Goal: Task Accomplishment & Management: Manage account settings

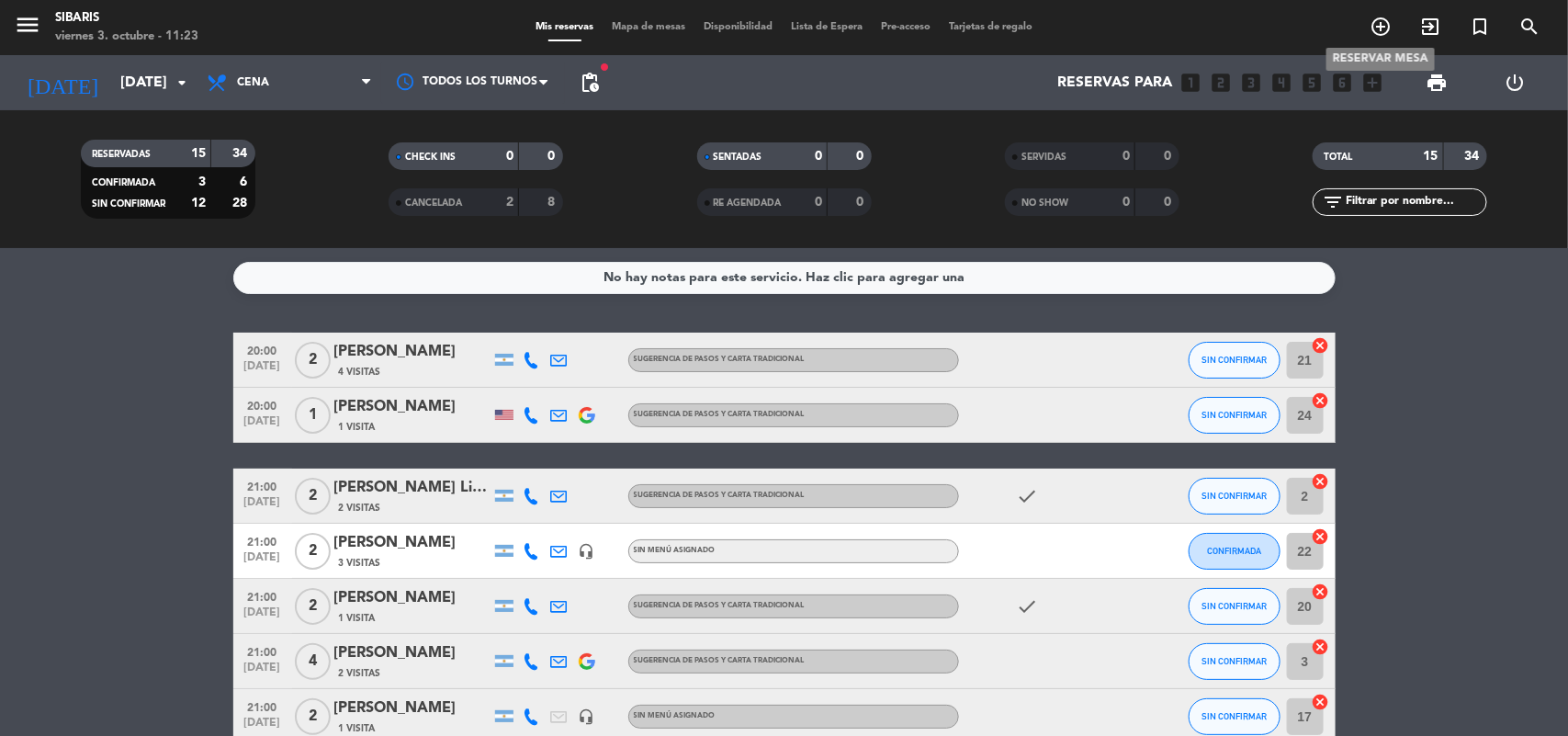
click at [1380, 20] on icon "add_circle_outline" at bounding box center [1381, 27] width 22 height 22
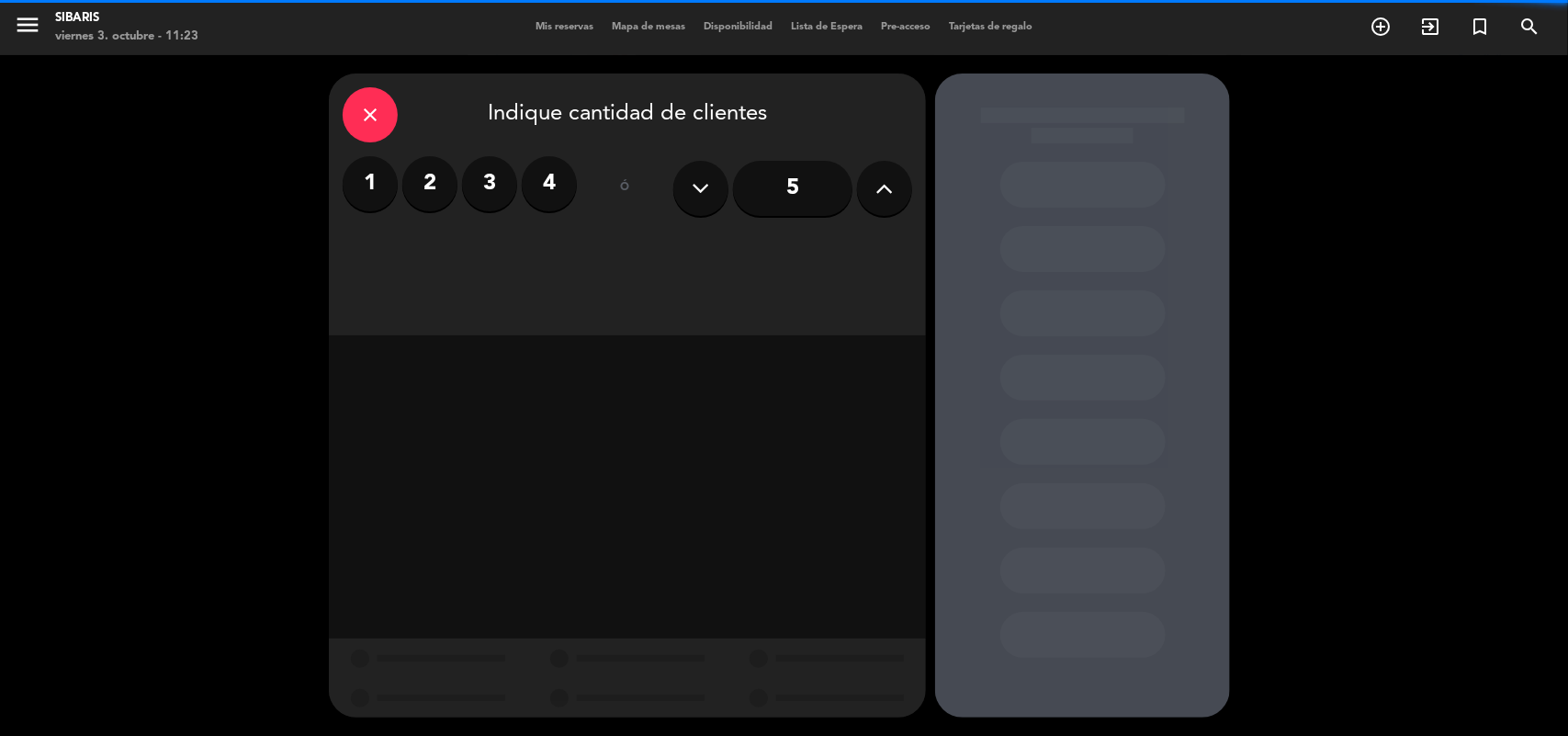
click at [419, 184] on label "2" at bounding box center [430, 184] width 55 height 55
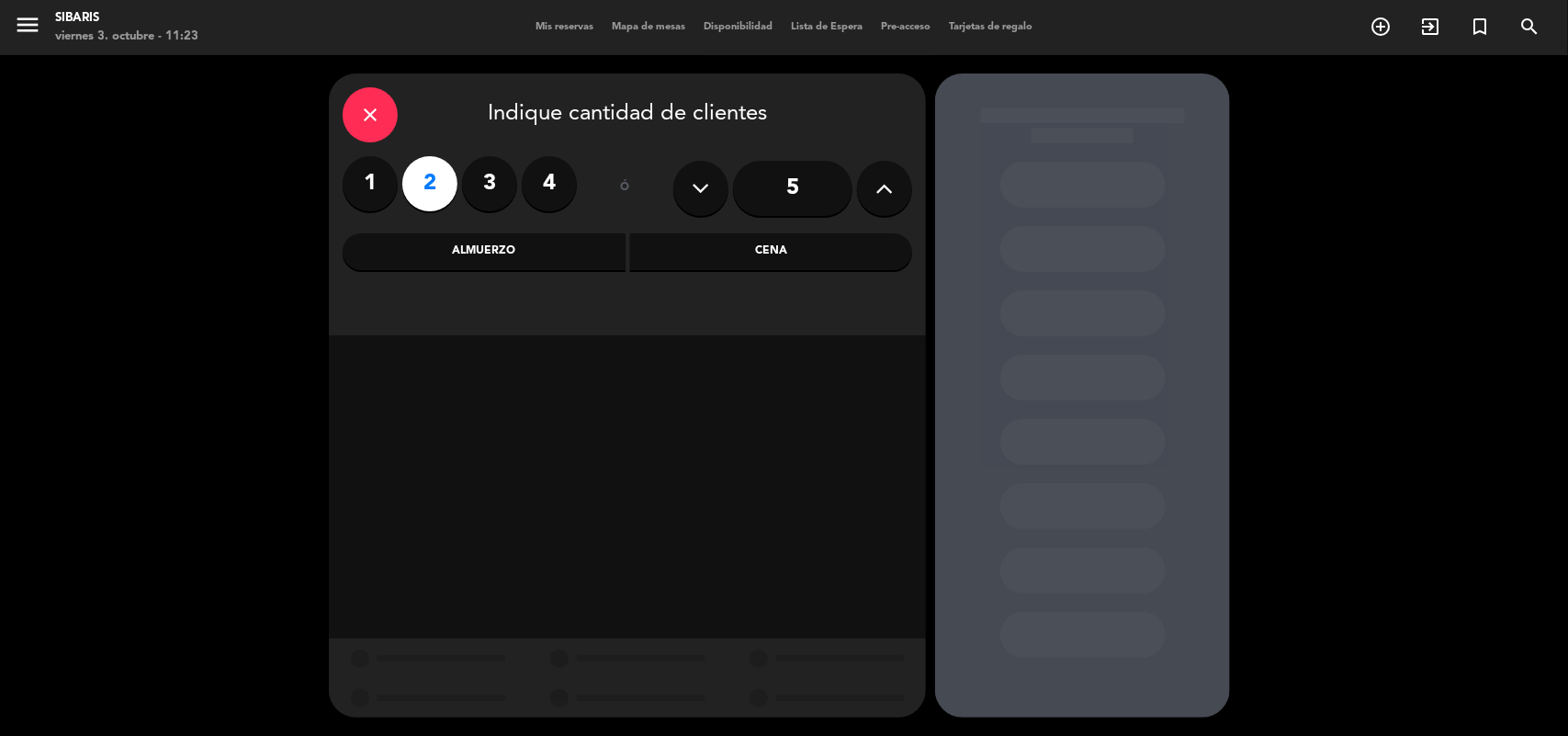
click at [560, 258] on div "Almuerzo" at bounding box center [484, 251] width 283 height 37
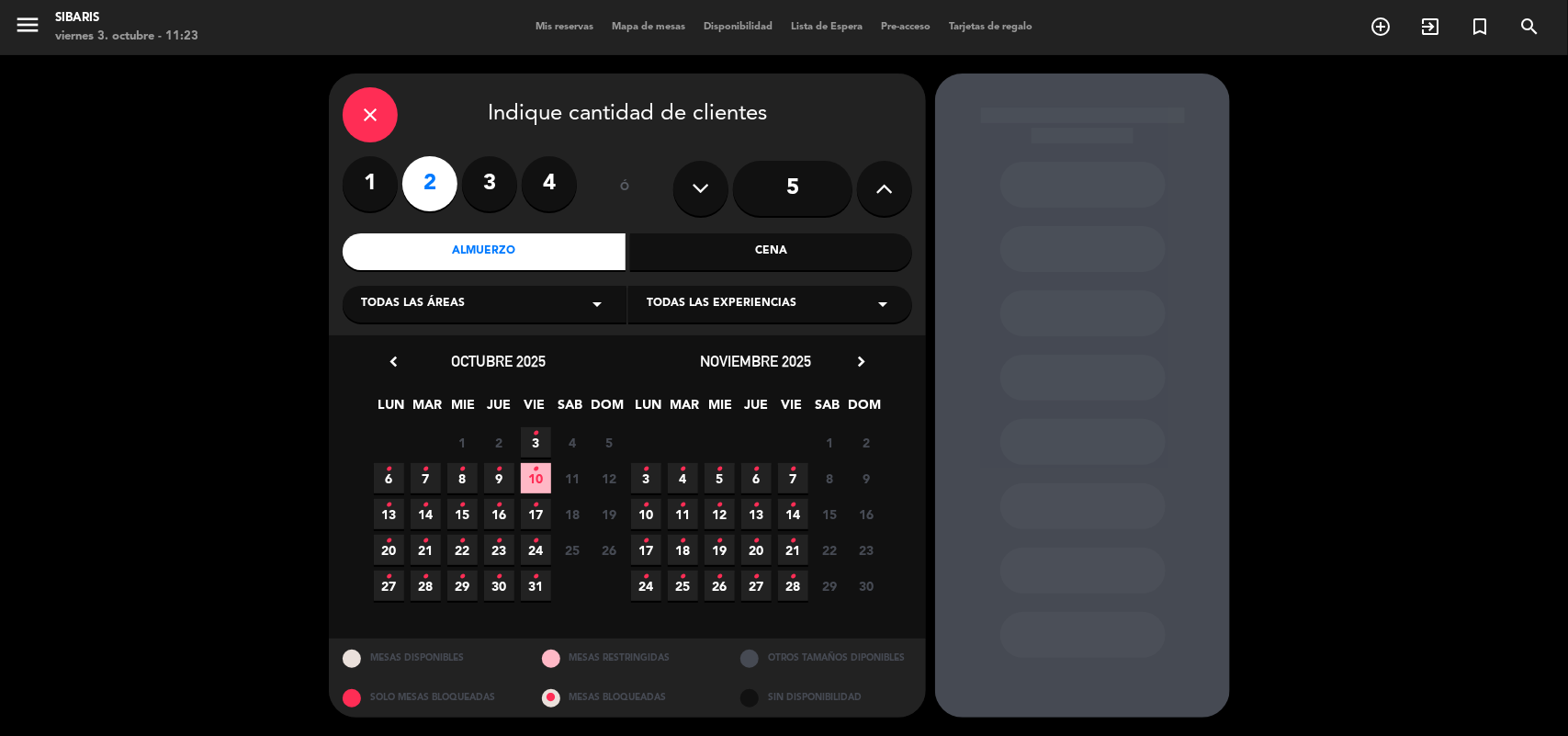
click at [529, 476] on span "10 •" at bounding box center [536, 478] width 31 height 31
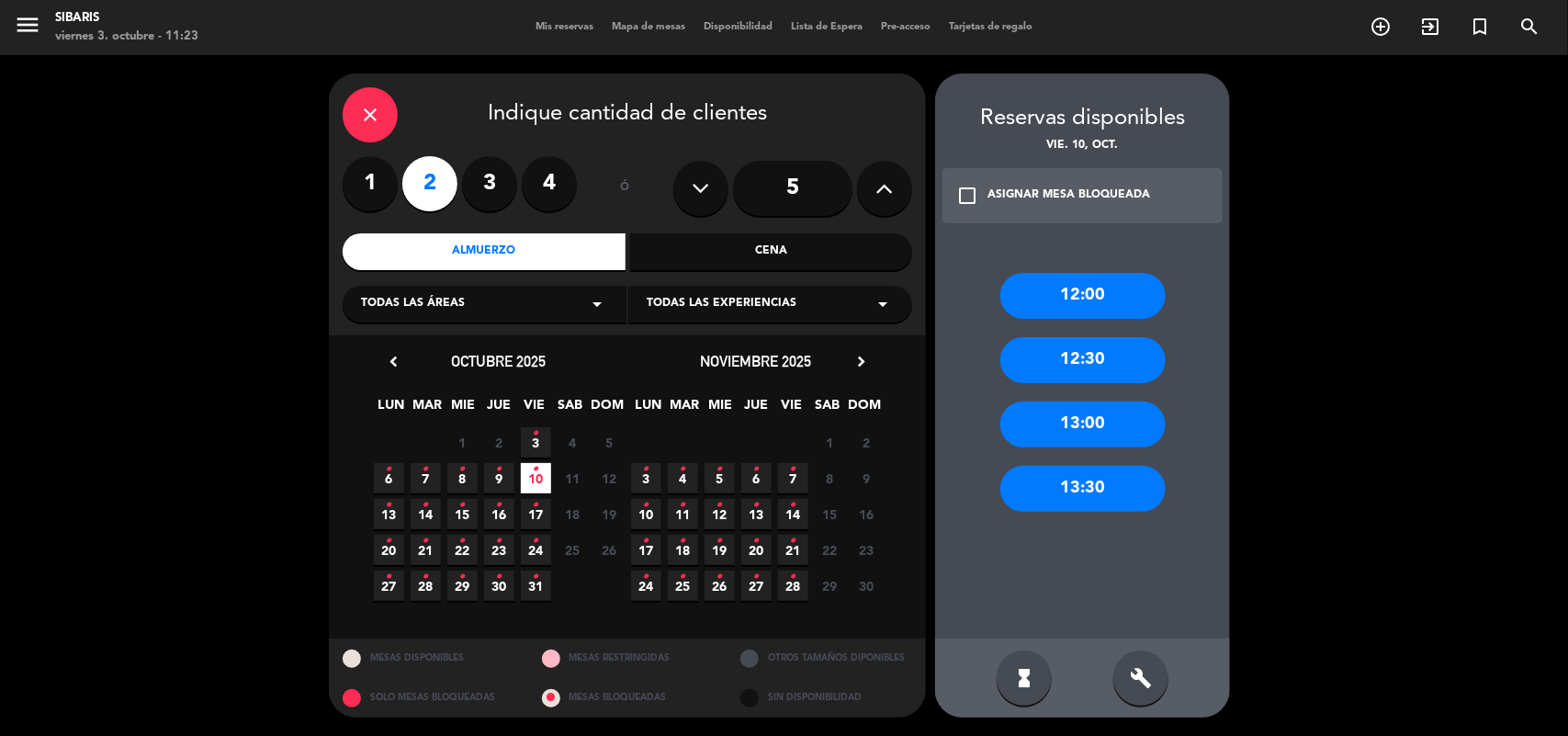
click at [1099, 420] on div "13:00" at bounding box center [1083, 424] width 166 height 46
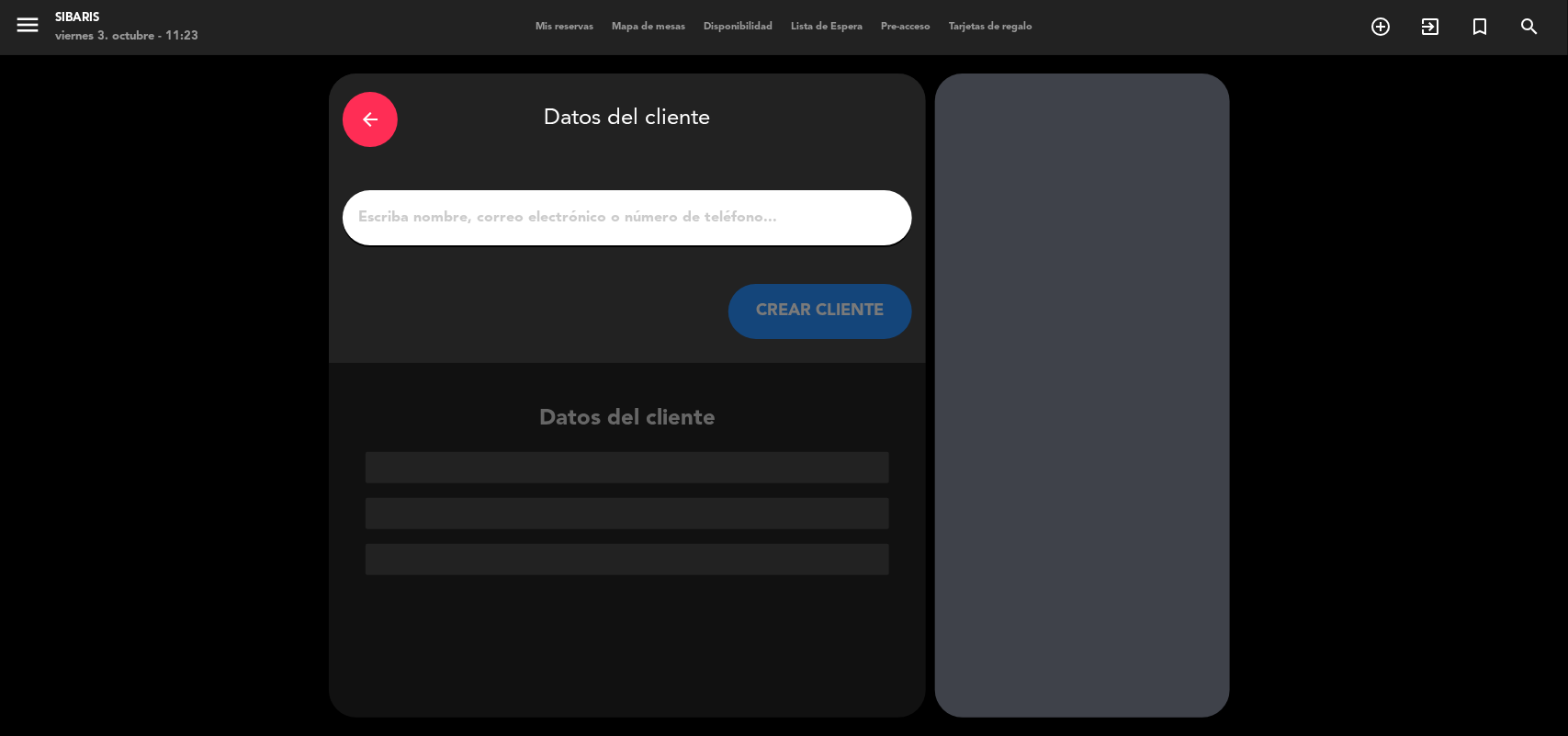
click at [706, 226] on input "1" at bounding box center [627, 218] width 542 height 26
click at [369, 120] on icon "arrow_back" at bounding box center [370, 119] width 22 height 22
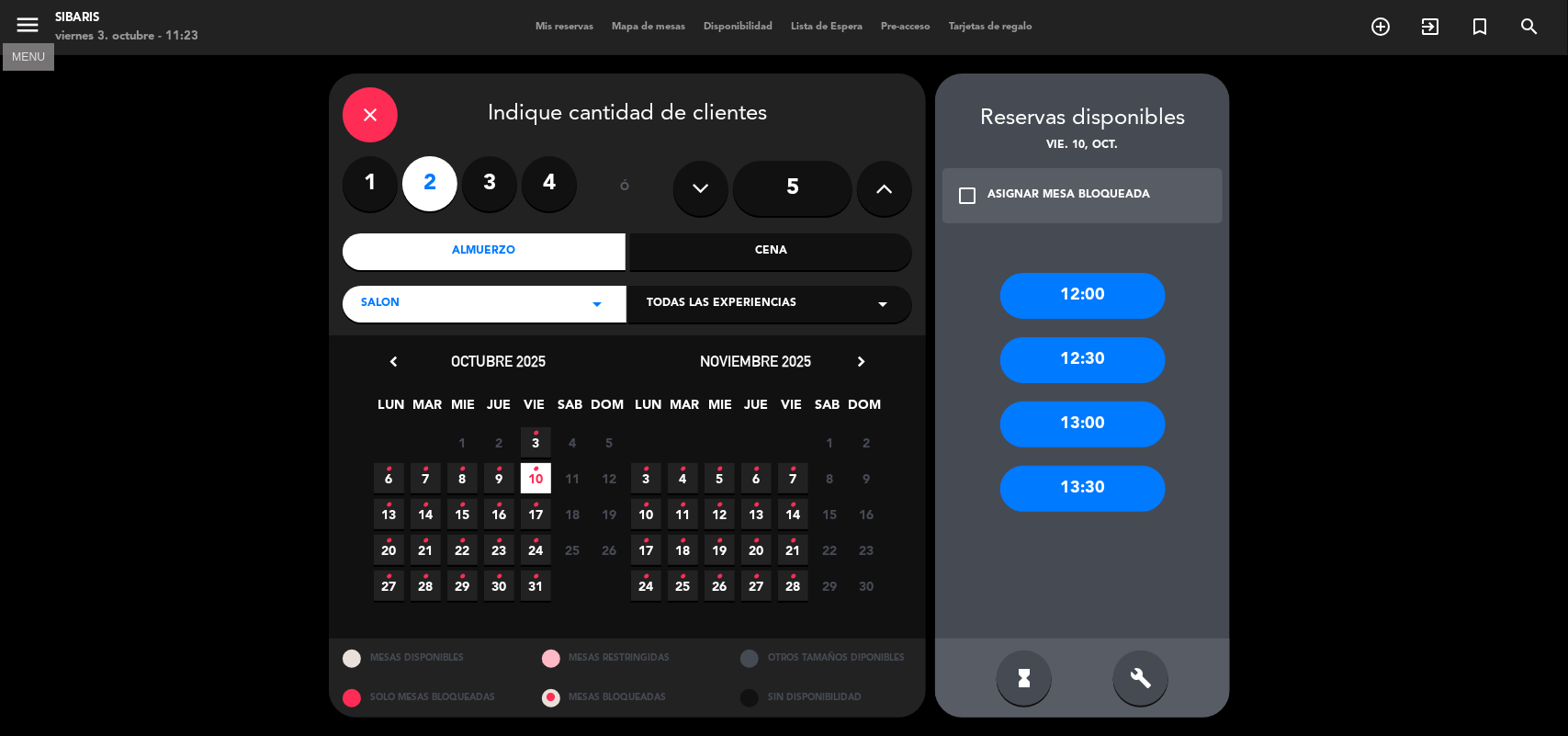
click at [30, 26] on icon "menu" at bounding box center [28, 25] width 28 height 28
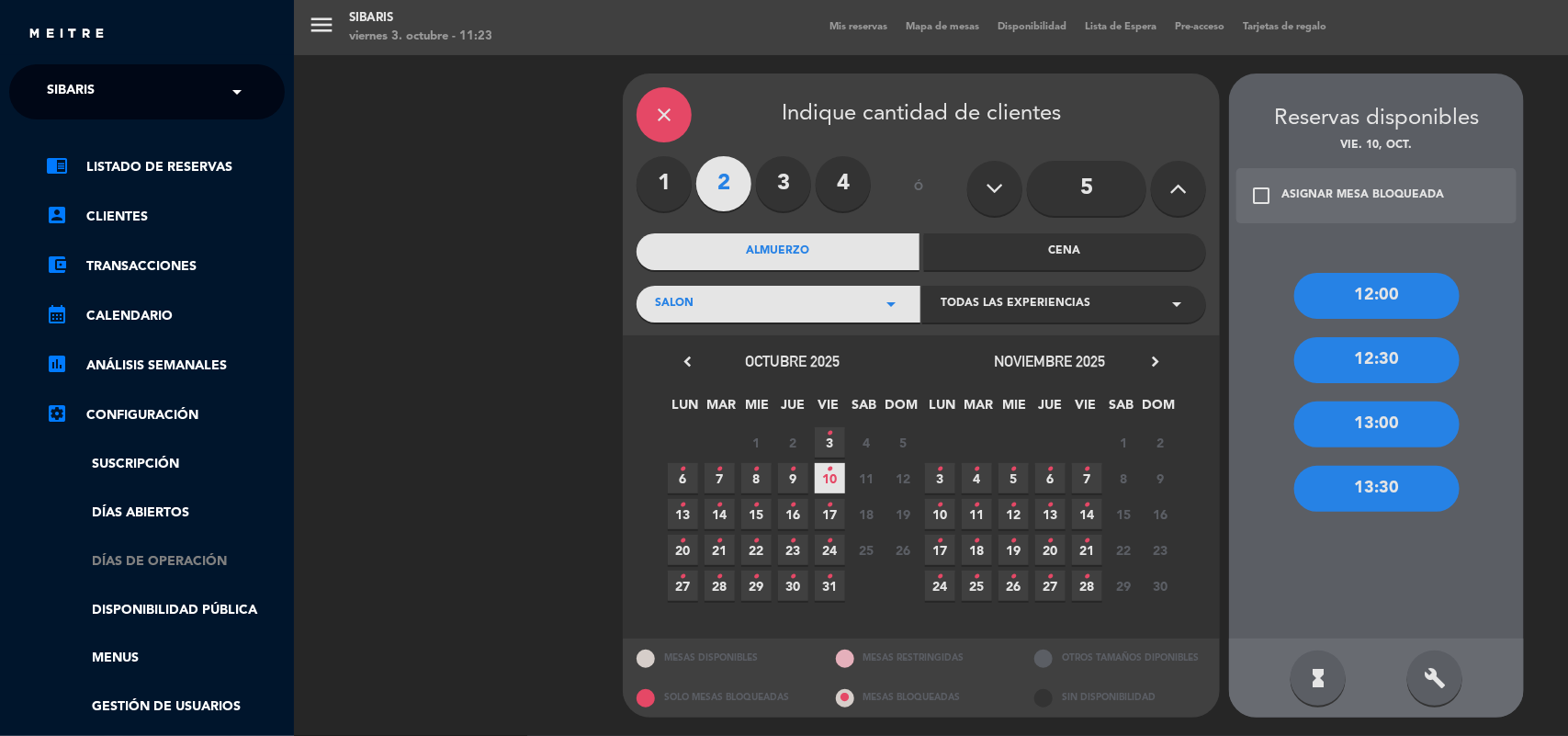
click at [154, 555] on link "Días de Operación" at bounding box center [166, 561] width 239 height 21
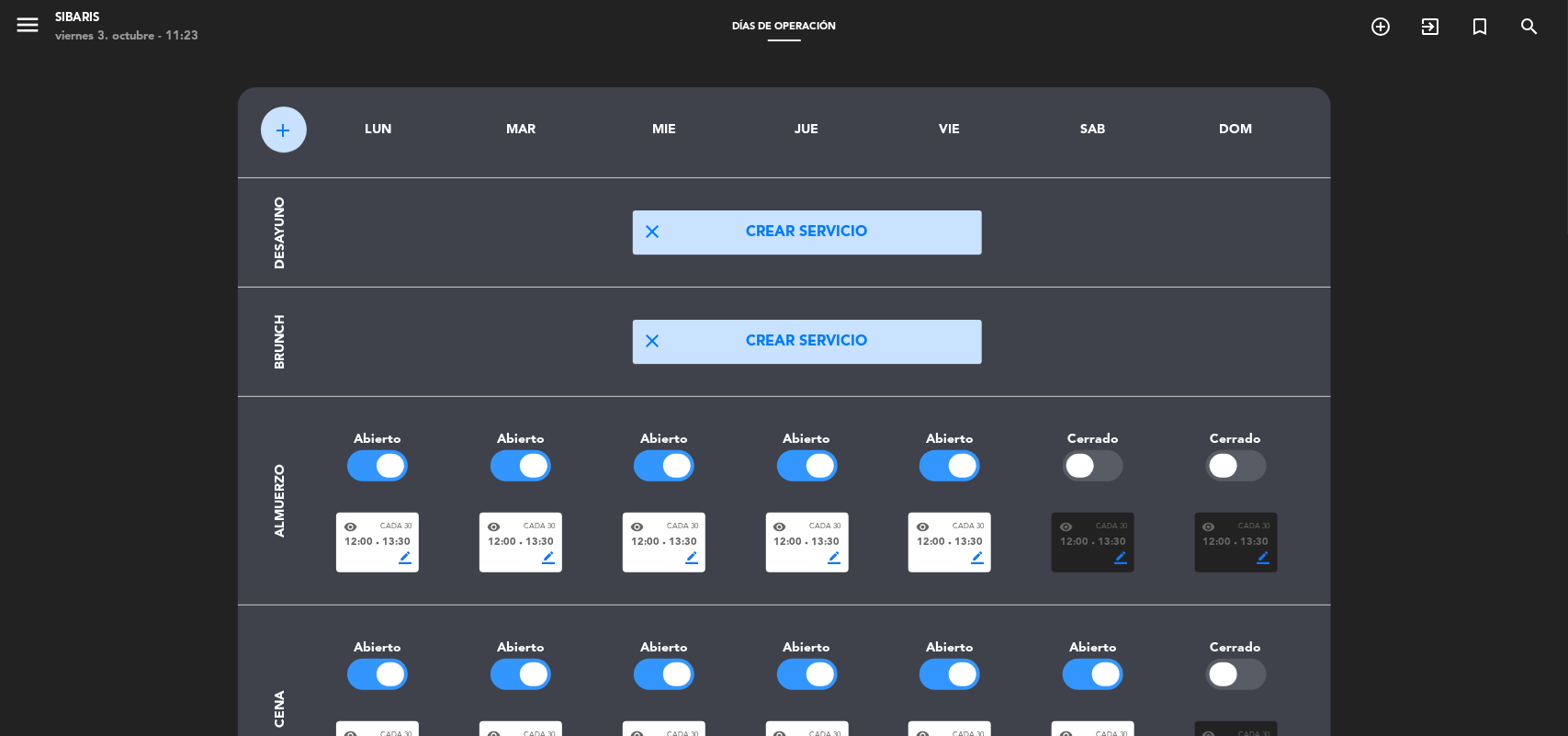
click at [296, 134] on button "add" at bounding box center [283, 129] width 46 height 46
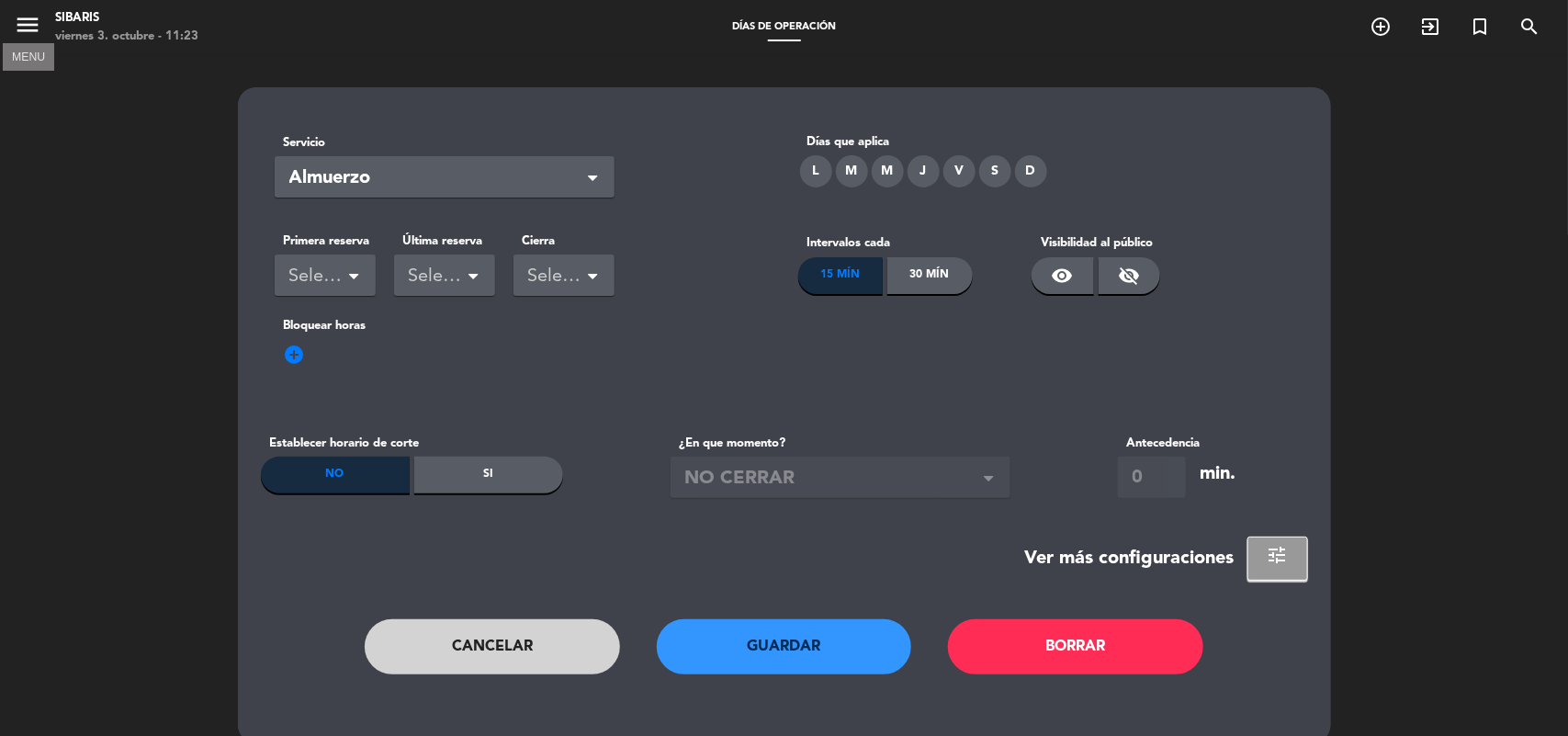
click at [34, 26] on icon "menu" at bounding box center [28, 25] width 28 height 28
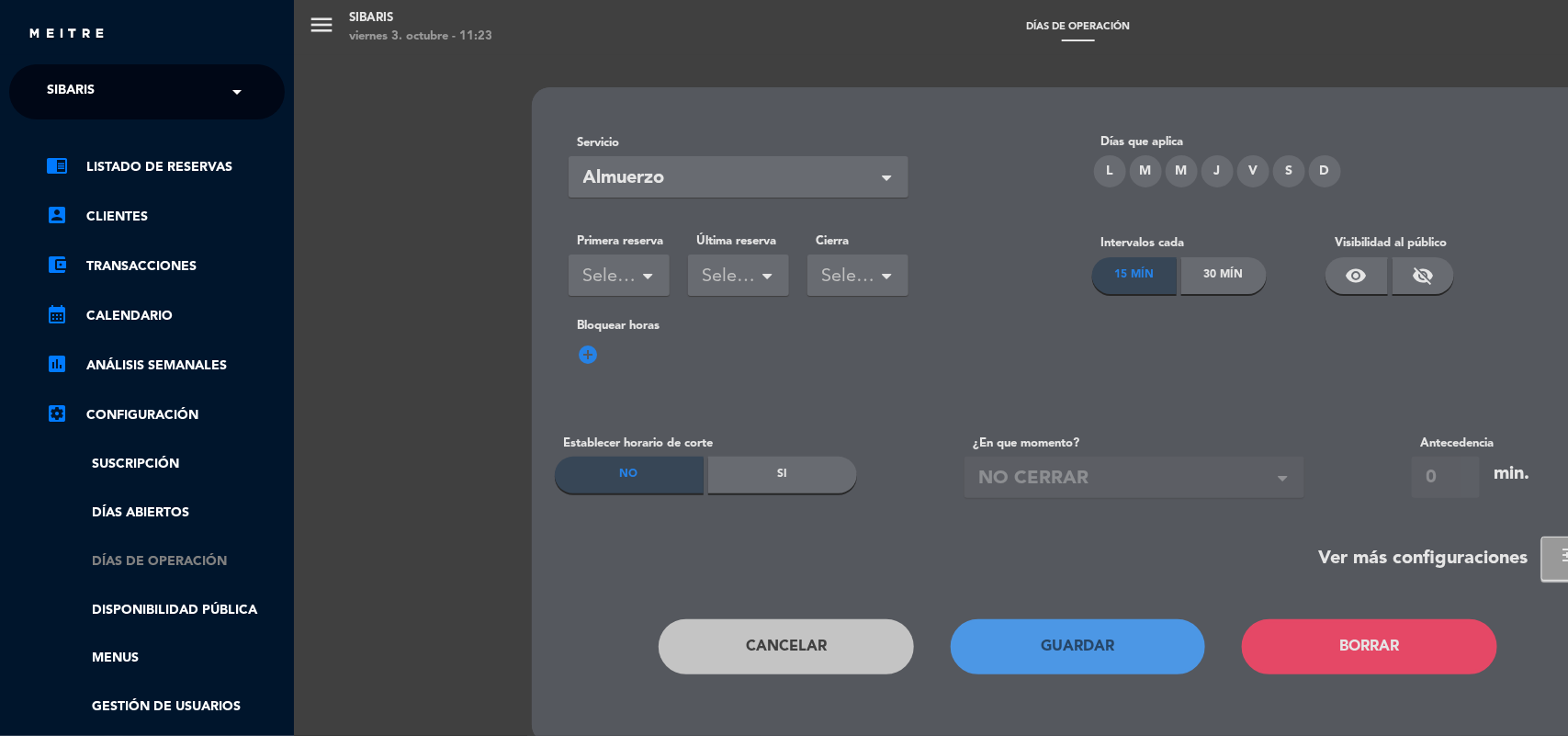
click at [134, 556] on link "Días de Operación" at bounding box center [166, 561] width 239 height 21
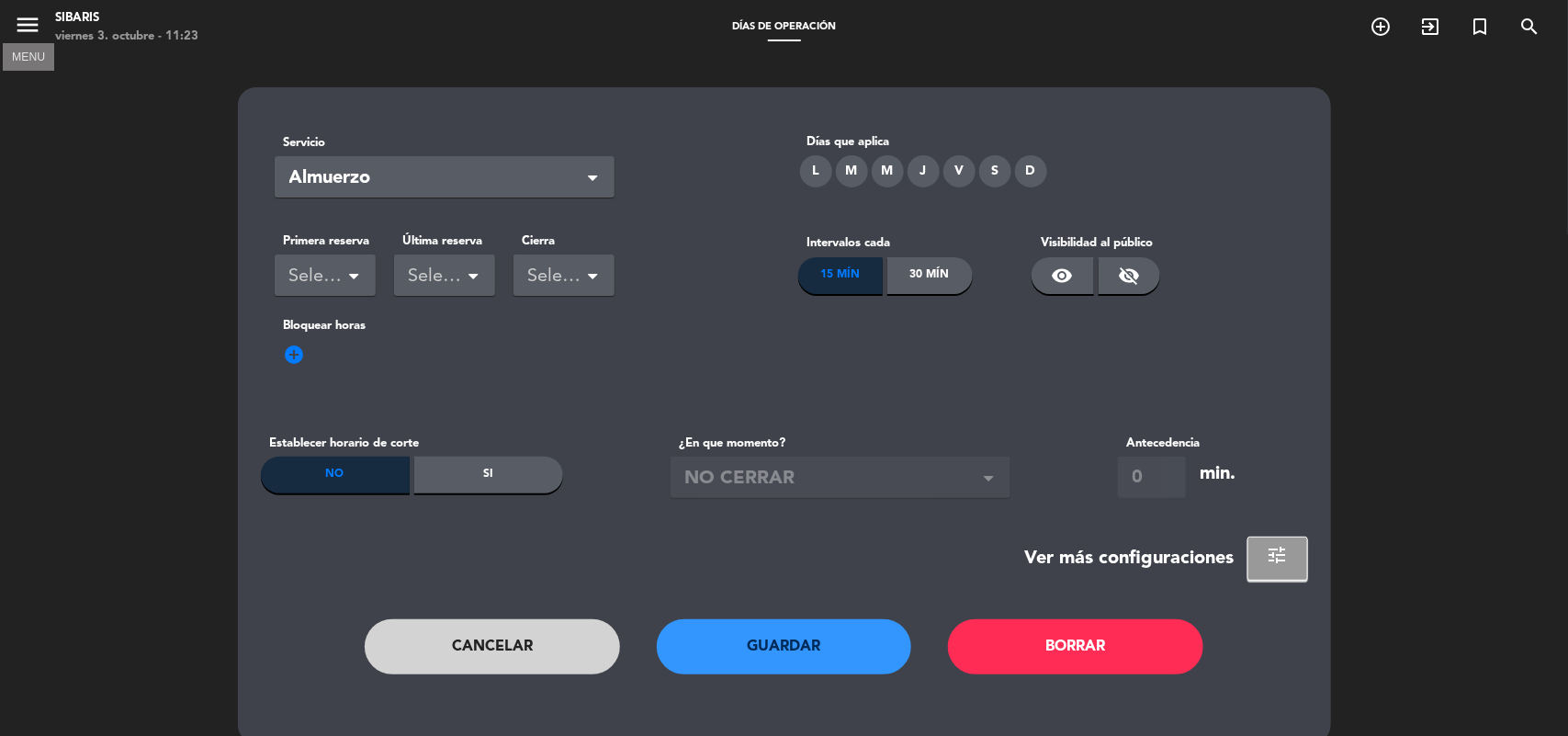
click at [21, 20] on icon "menu" at bounding box center [28, 25] width 28 height 28
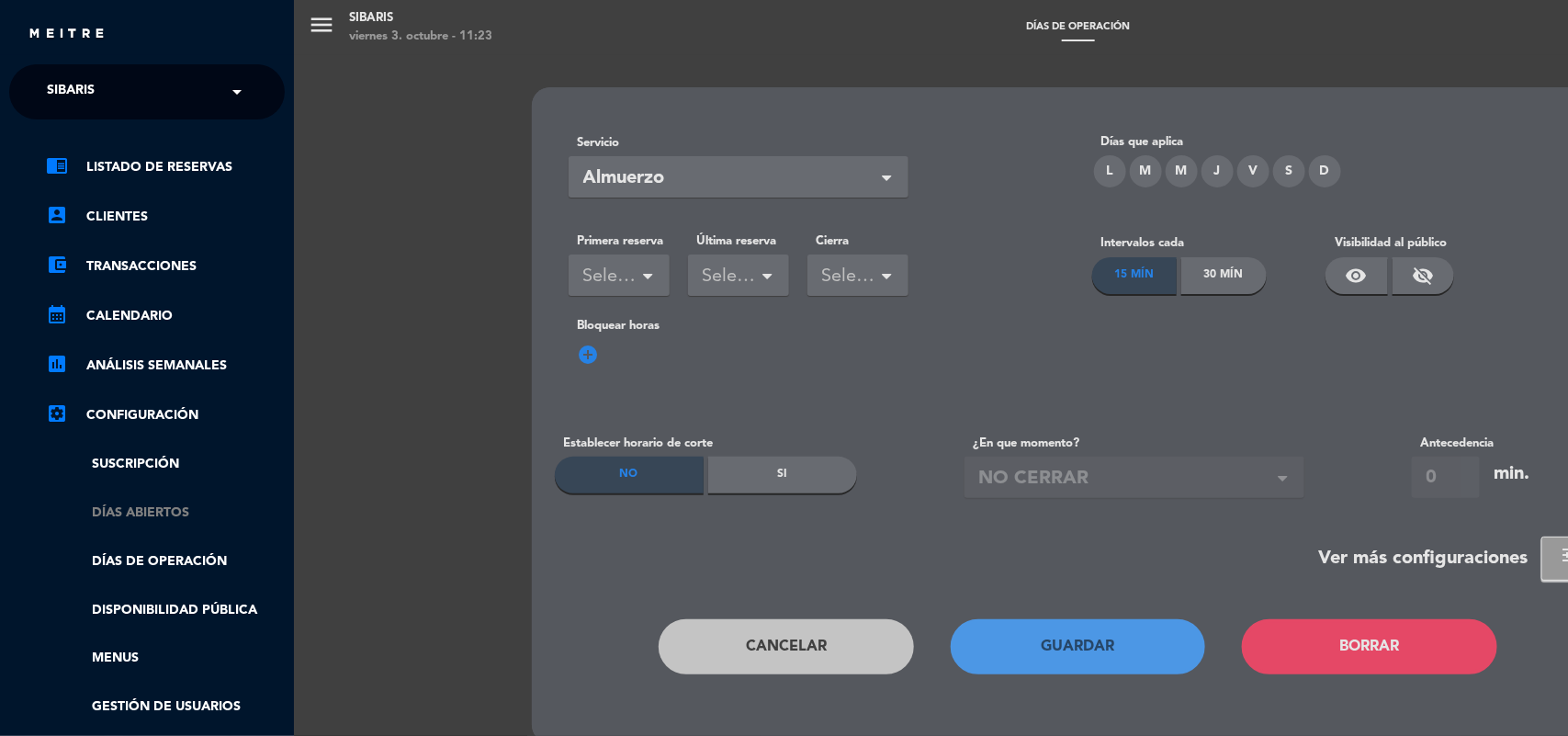
click at [130, 520] on link "Días abiertos" at bounding box center [166, 512] width 239 height 21
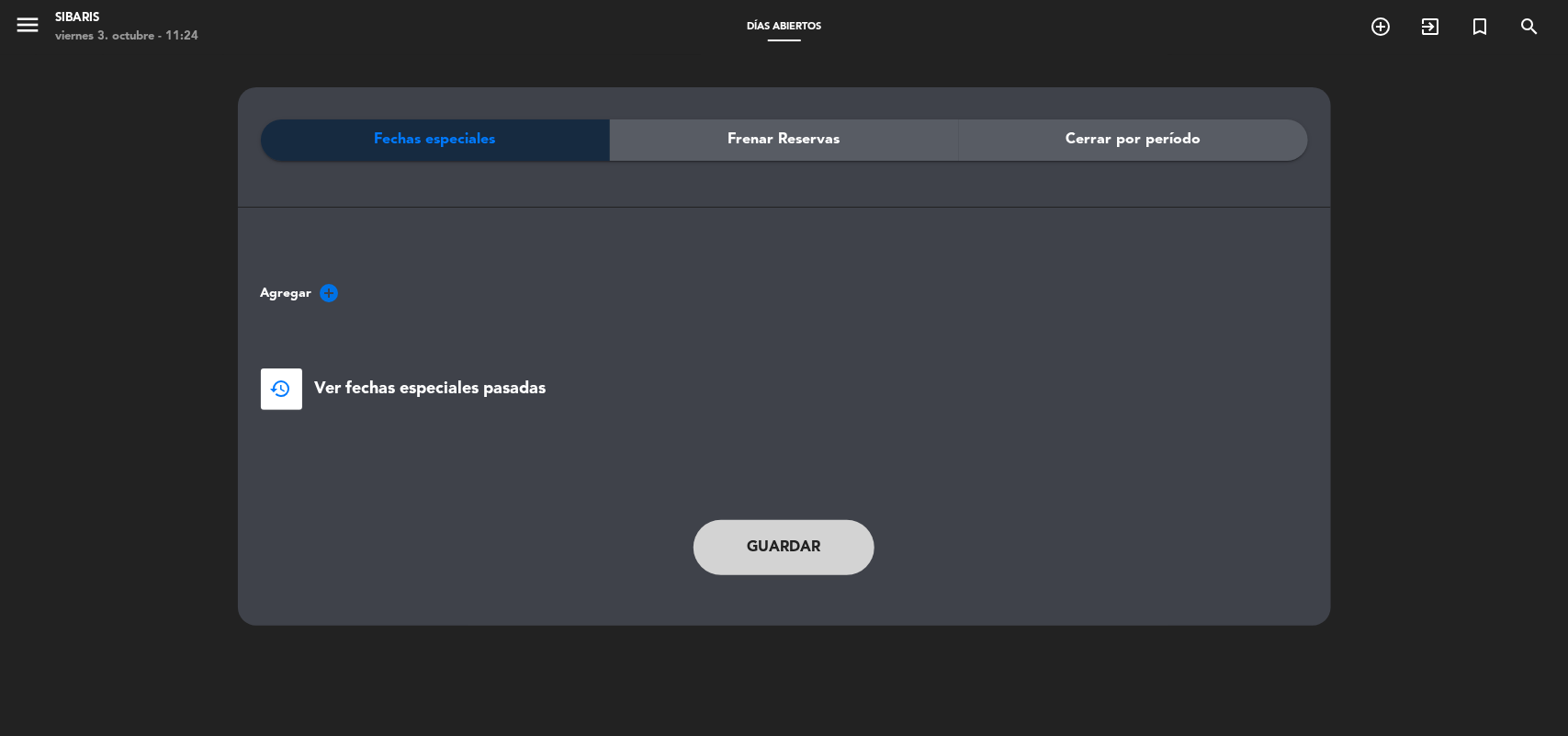
click at [314, 286] on span "Agregar add_circle" at bounding box center [300, 293] width 80 height 22
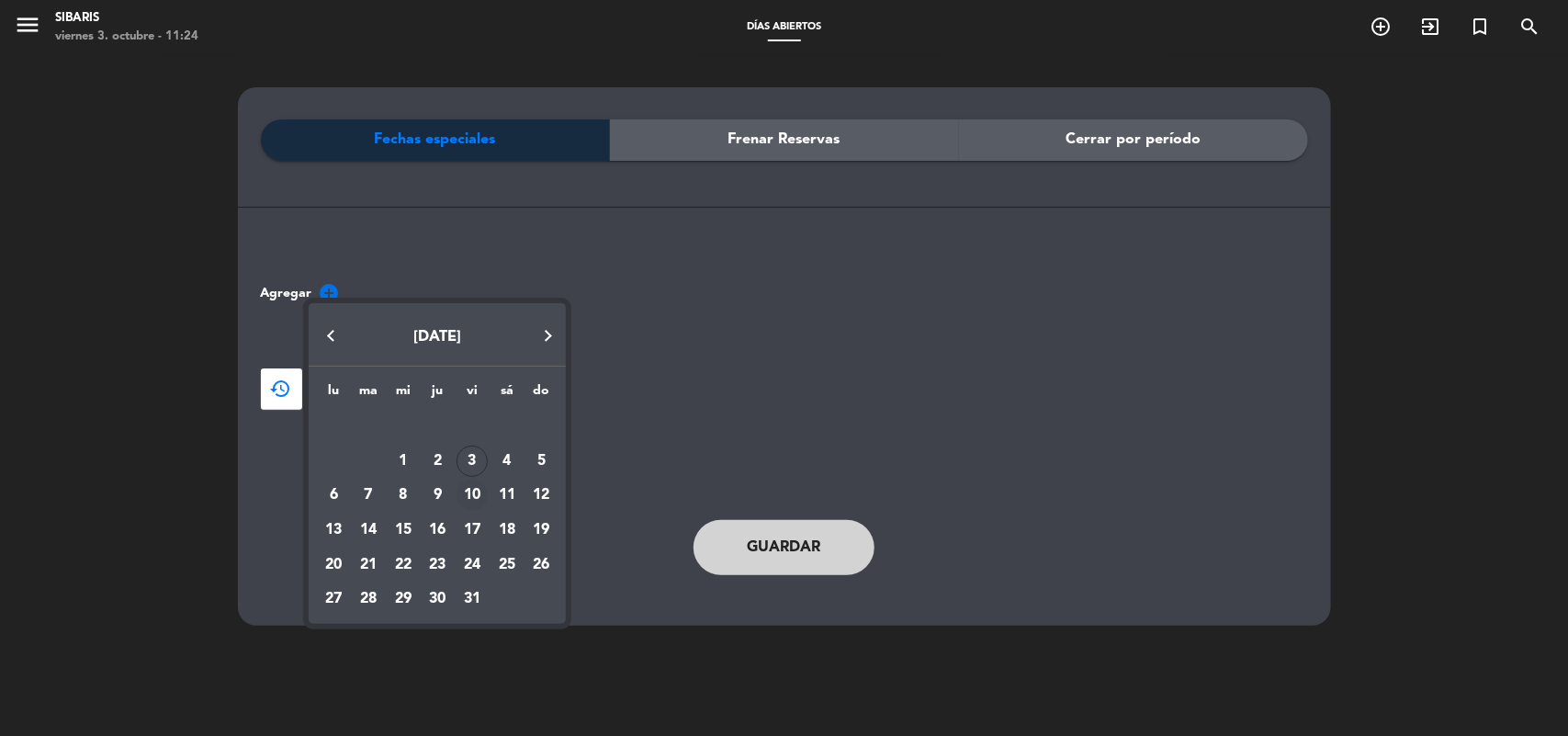
click at [476, 492] on div "10" at bounding box center [473, 495] width 32 height 32
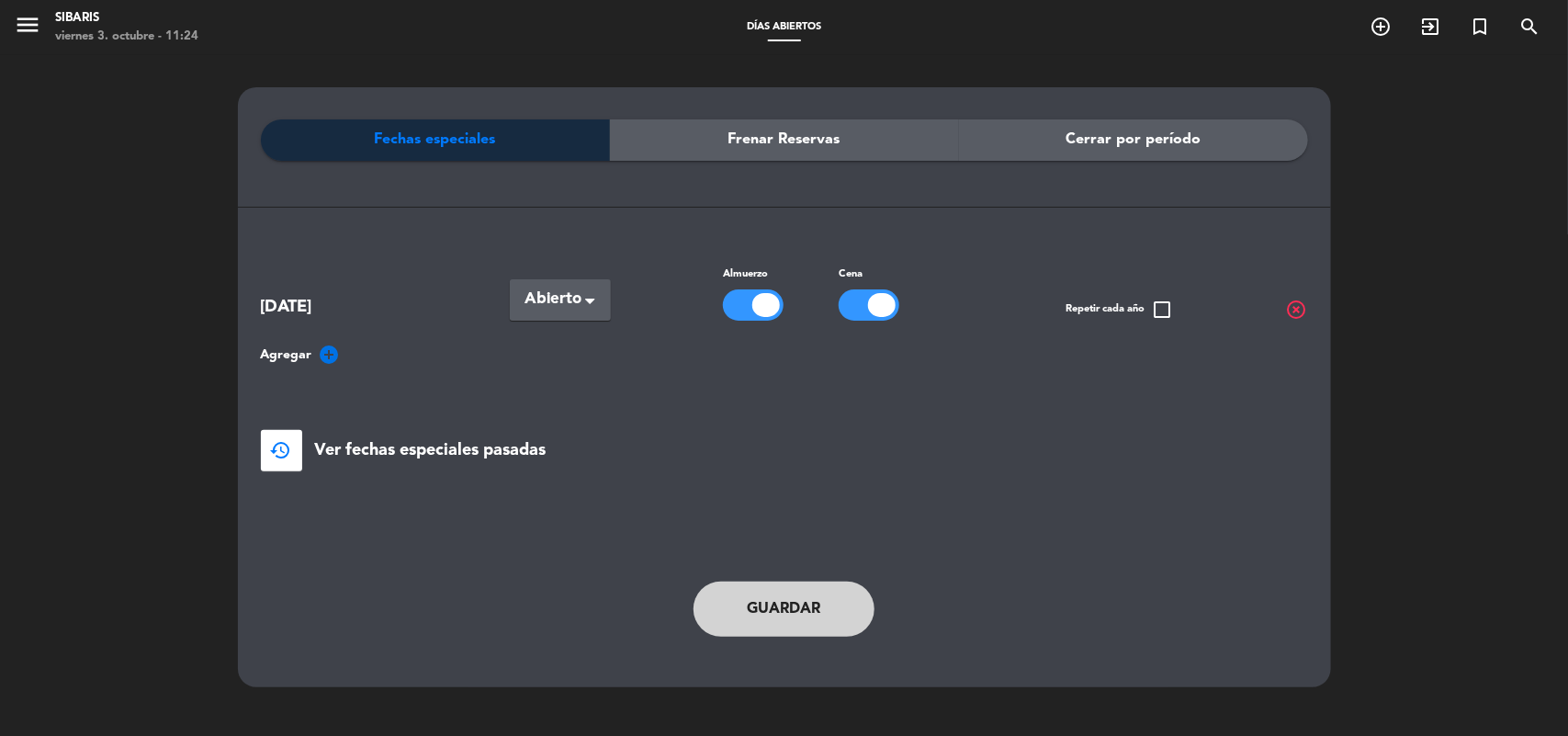
click at [763, 299] on div at bounding box center [767, 305] width 28 height 24
click at [811, 608] on button "Guardar" at bounding box center [784, 609] width 182 height 55
click at [33, 26] on icon "menu" at bounding box center [28, 25] width 28 height 28
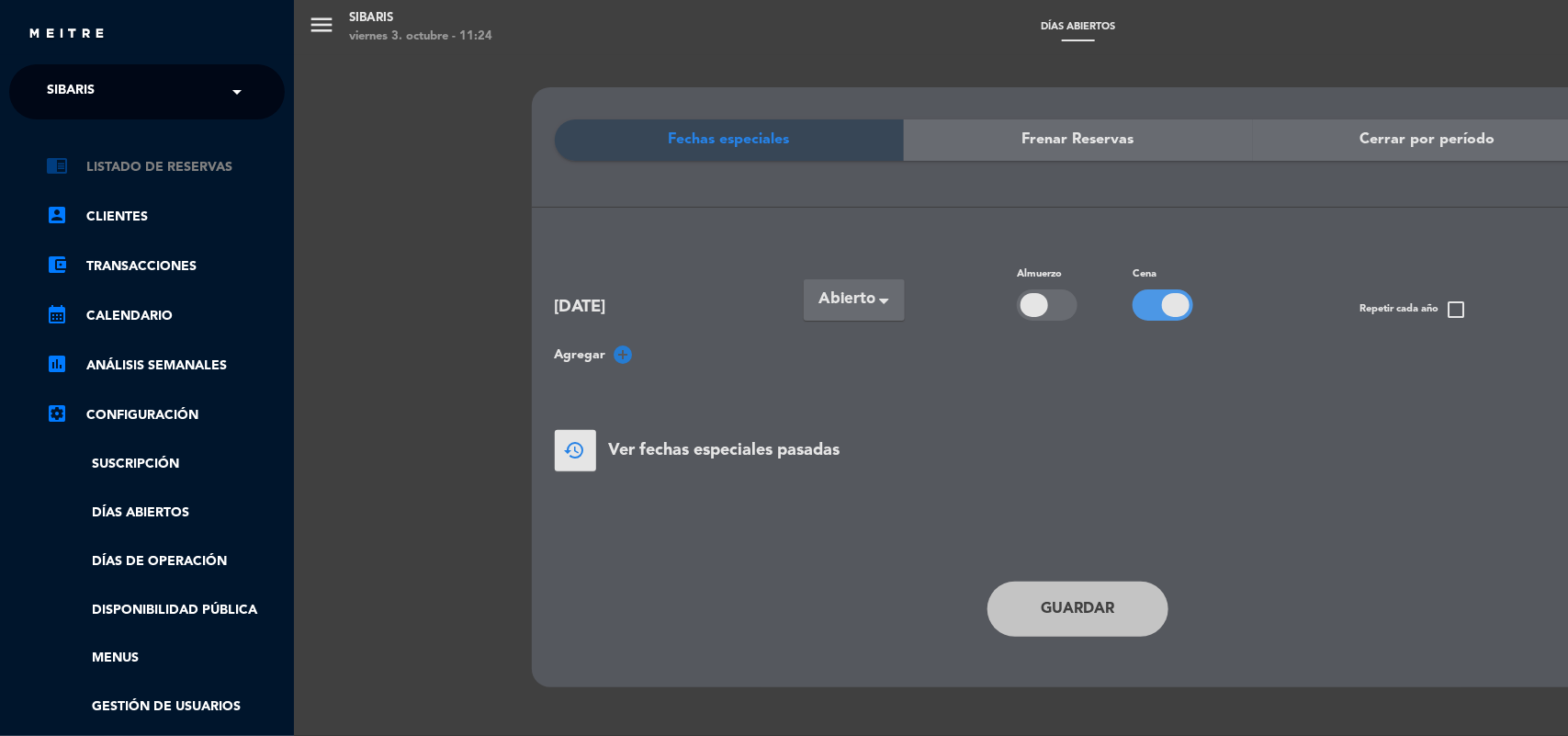
click at [124, 159] on link "chrome_reader_mode Listado de Reservas" at bounding box center [166, 167] width 239 height 22
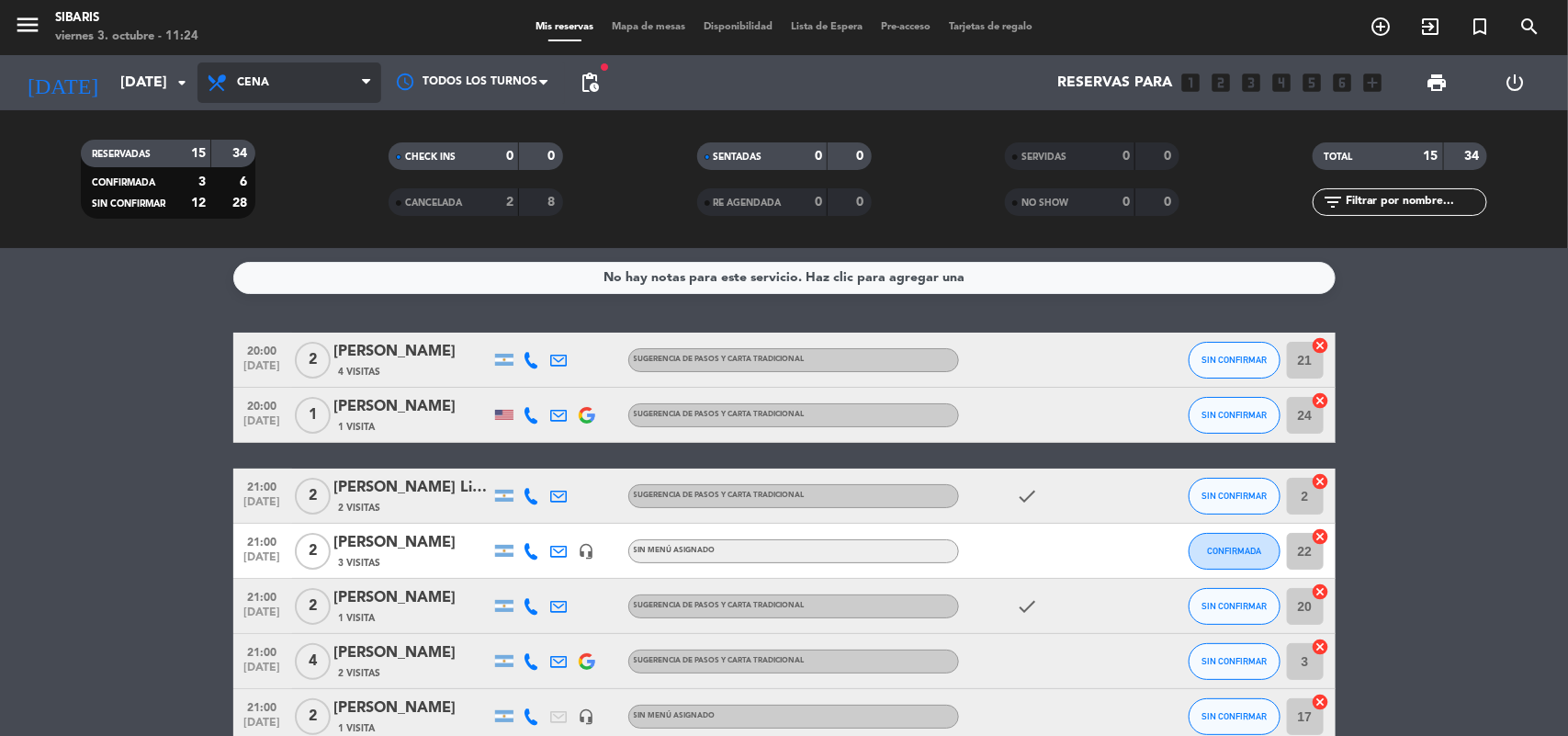
click at [268, 80] on span "Cena" at bounding box center [253, 82] width 33 height 13
click at [262, 164] on div "menu sibaris [DATE] 3. octubre - 11:24 Mis reservas Mapa de mesas Disponibilida…" at bounding box center [784, 123] width 1568 height 248
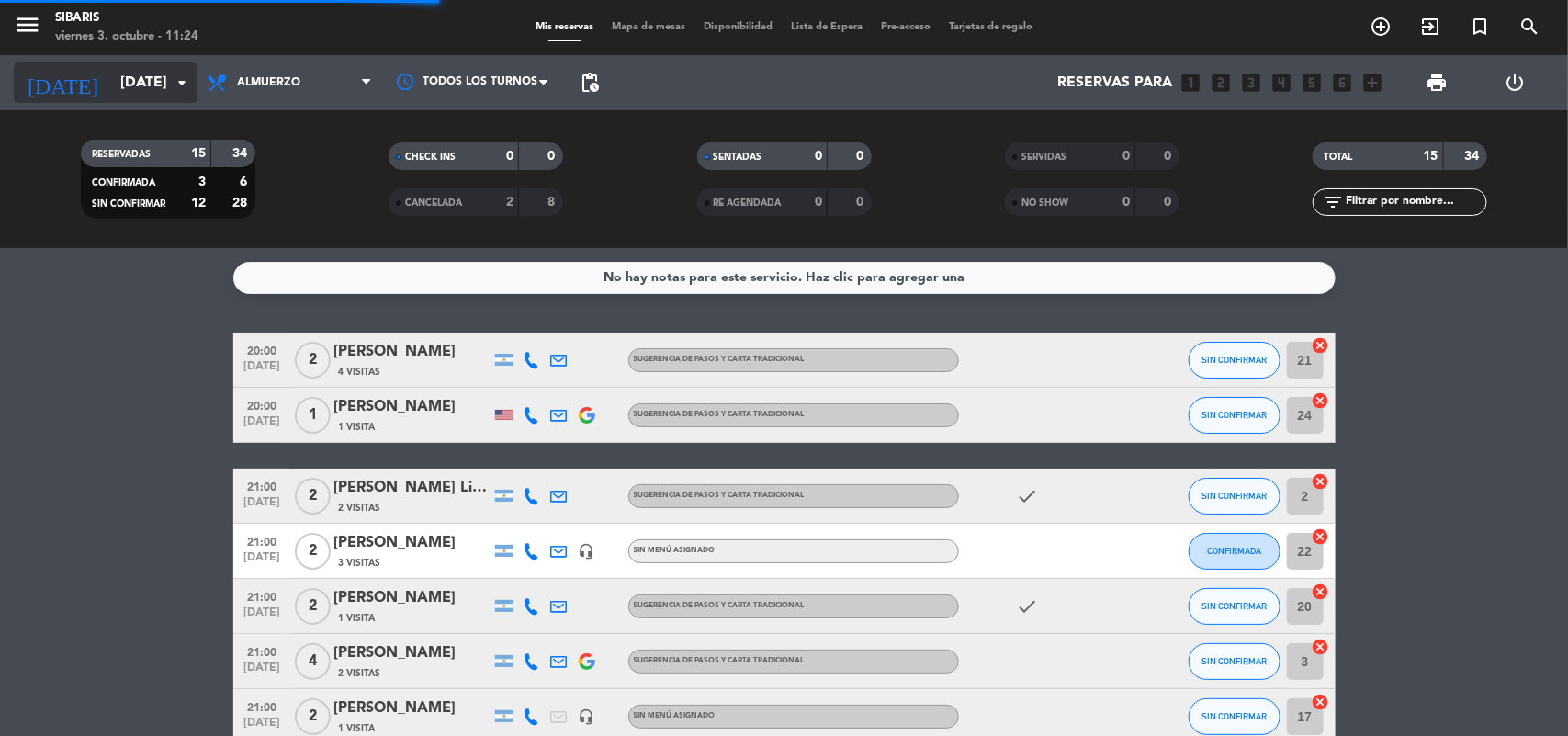
click at [126, 88] on input "[DATE]" at bounding box center [208, 83] width 193 height 36
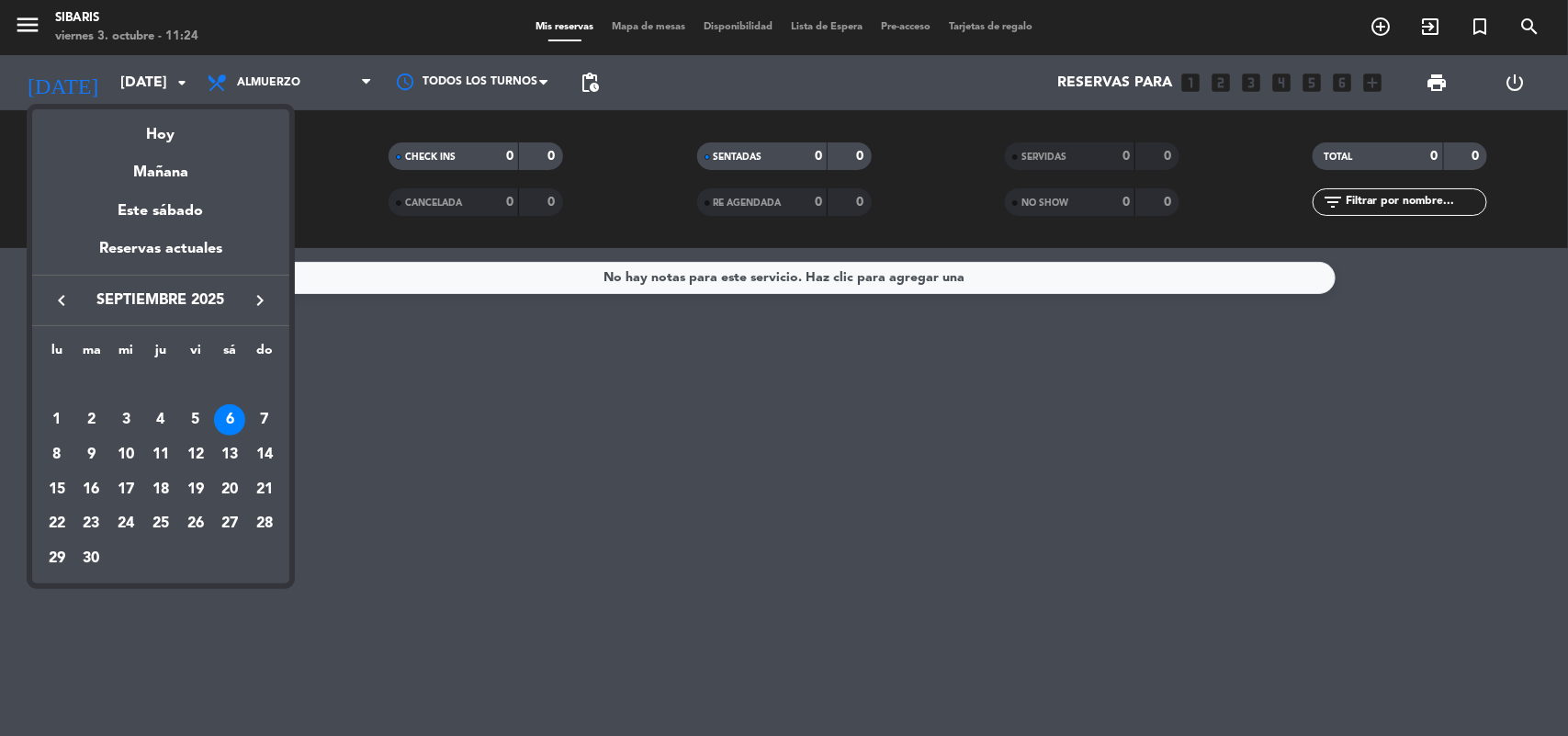
click at [128, 457] on div "10" at bounding box center [126, 455] width 32 height 32
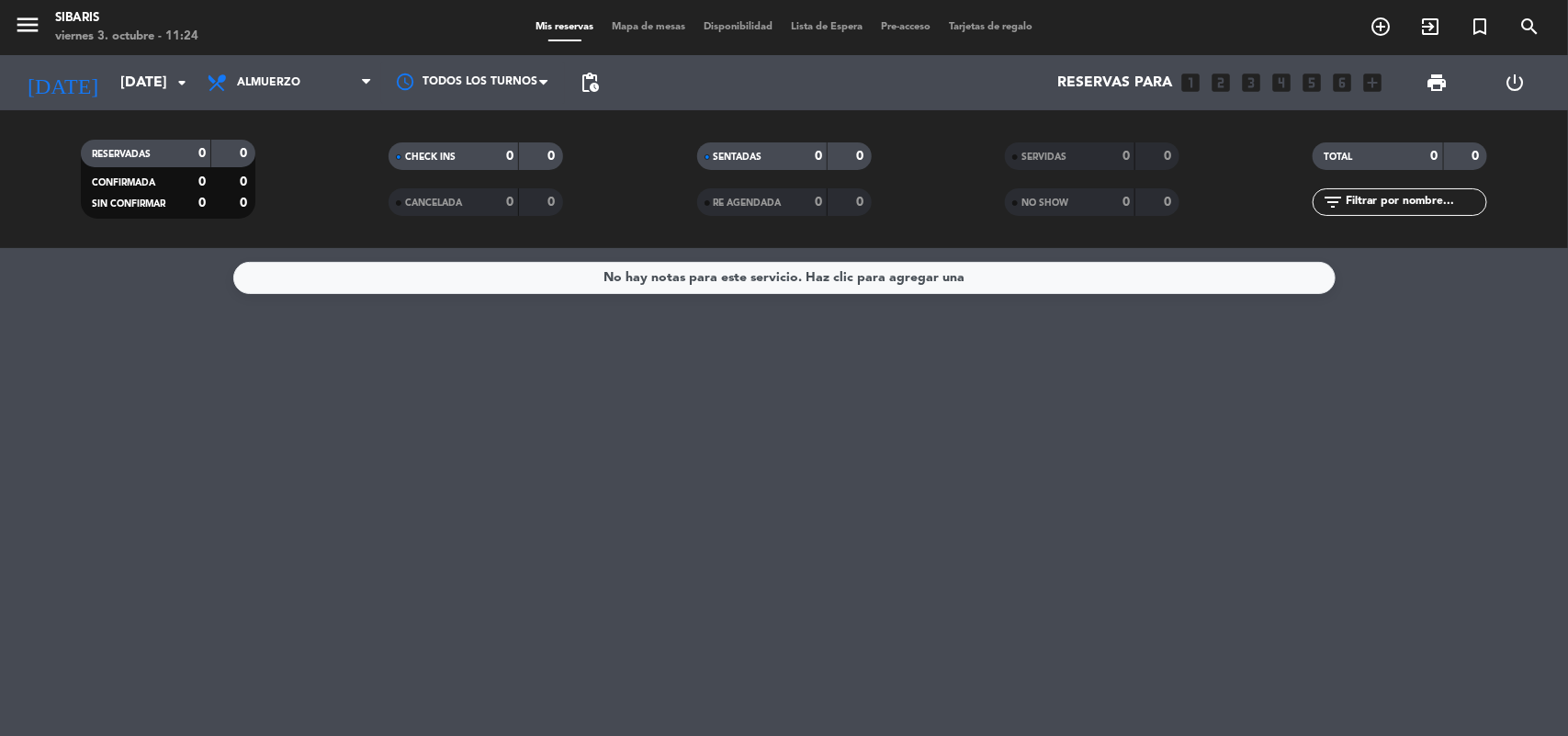
type input "[DATE]"
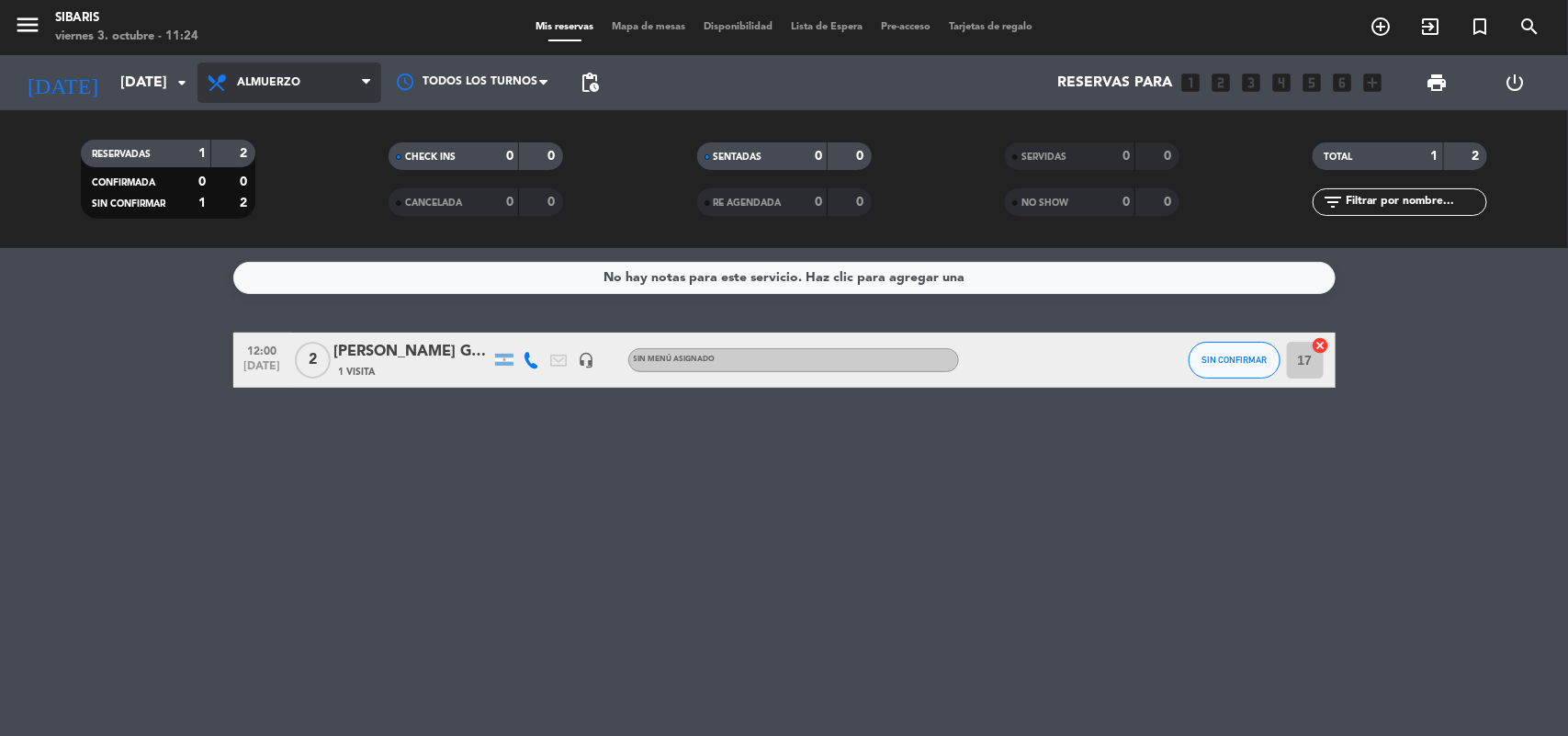
click at [296, 86] on span "Almuerzo" at bounding box center [268, 82] width 63 height 13
click at [273, 158] on div "menu sibaris [DATE] 3. octubre - 11:24 Mis reservas Mapa de mesas Disponibilida…" at bounding box center [784, 123] width 1568 height 248
click at [407, 351] on div "[PERSON_NAME] Gabwon hab 108" at bounding box center [412, 351] width 156 height 24
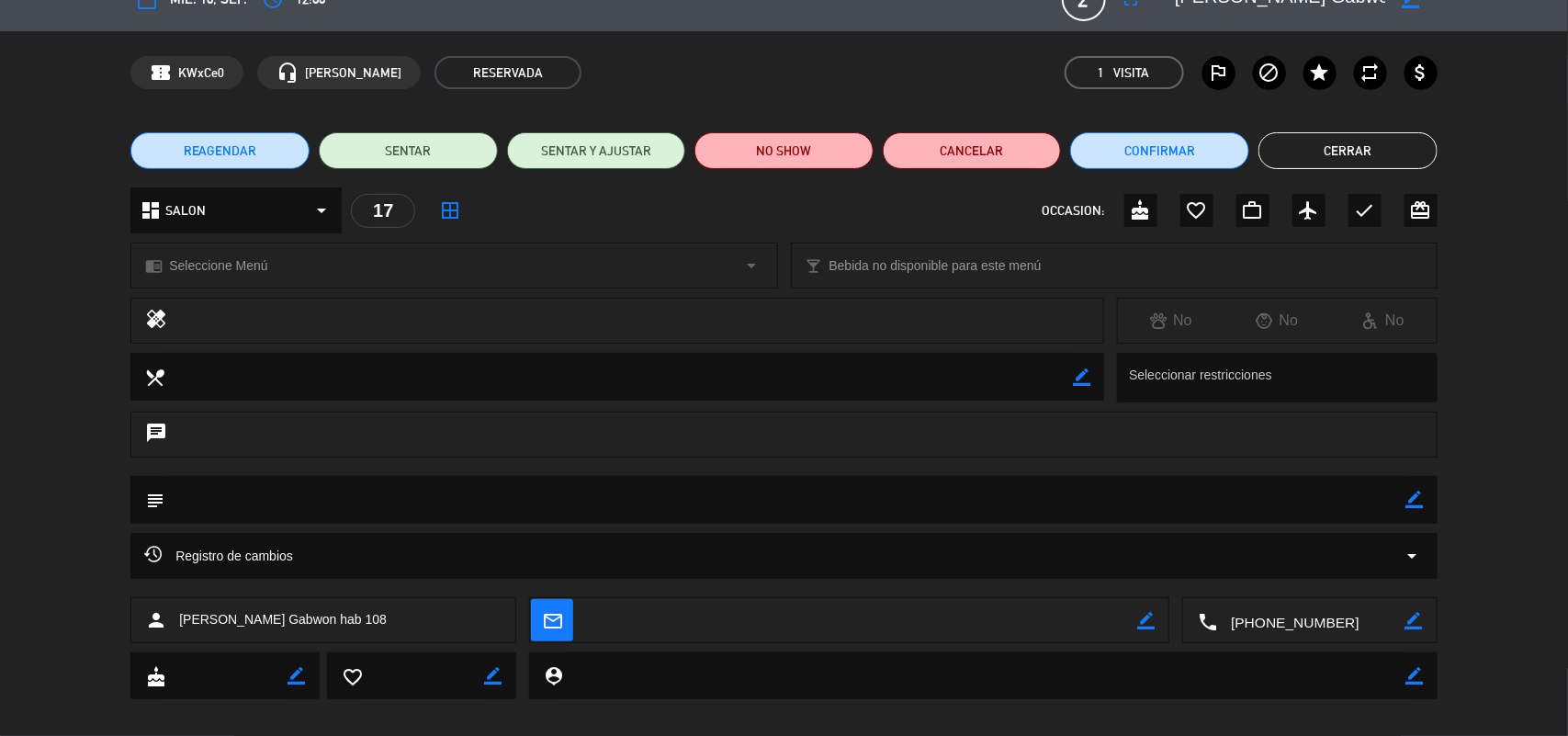
scroll to position [51, 0]
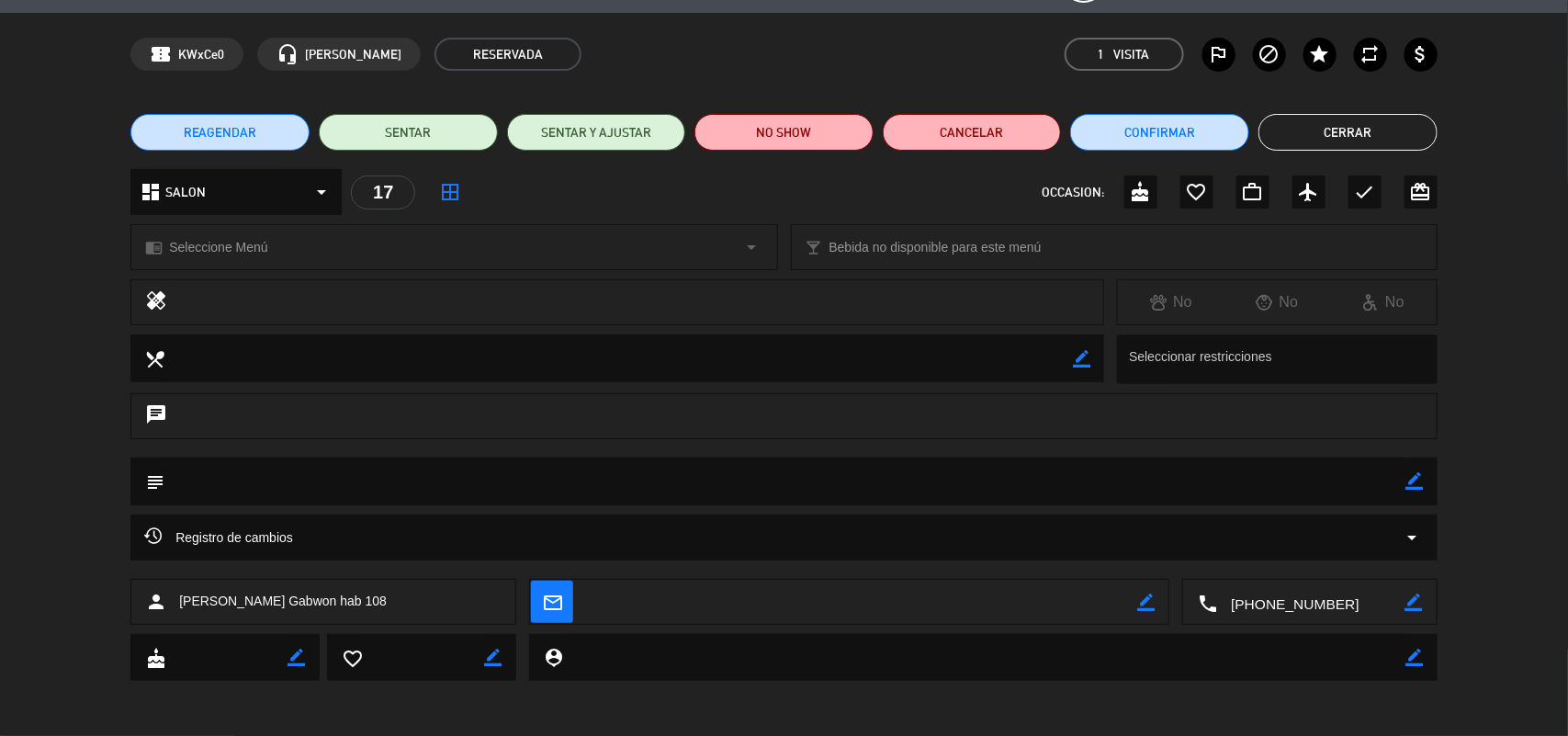
click at [1270, 605] on textarea at bounding box center [1311, 602] width 187 height 46
click at [1263, 605] on textarea at bounding box center [1311, 602] width 187 height 46
click at [1379, 563] on span at bounding box center [1377, 556] width 15 height 15
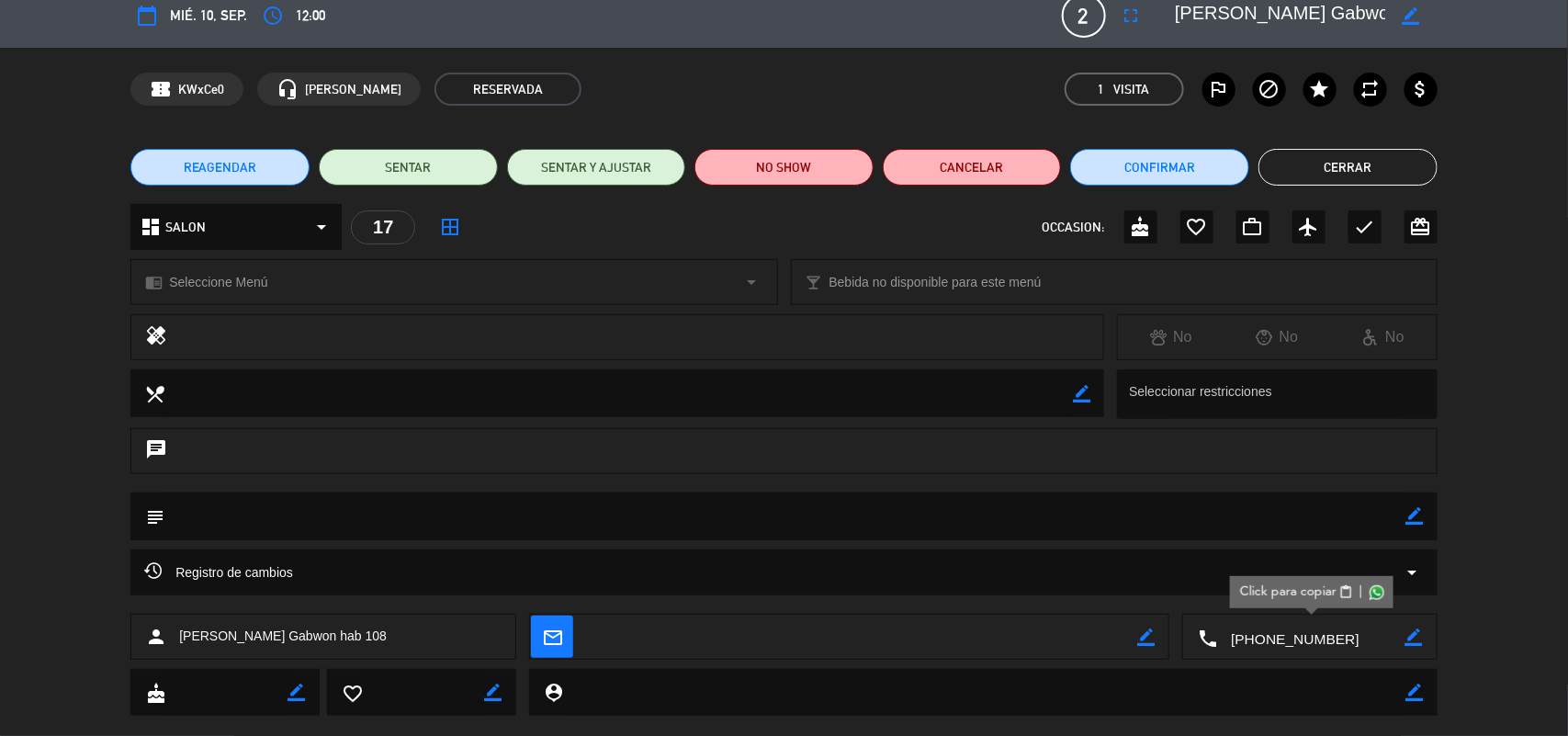
scroll to position [0, 0]
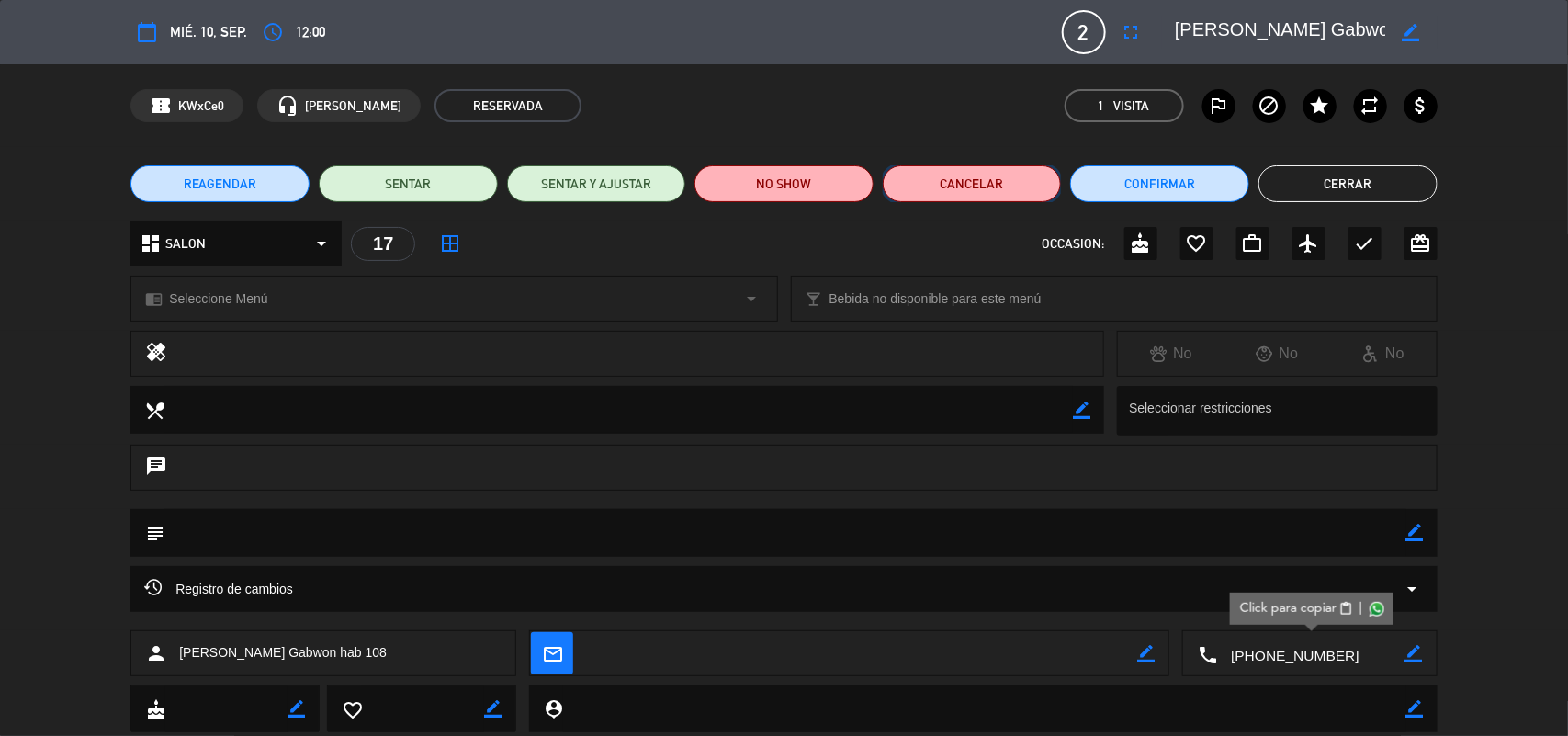
click at [986, 191] on button "Cancelar" at bounding box center [973, 184] width 180 height 37
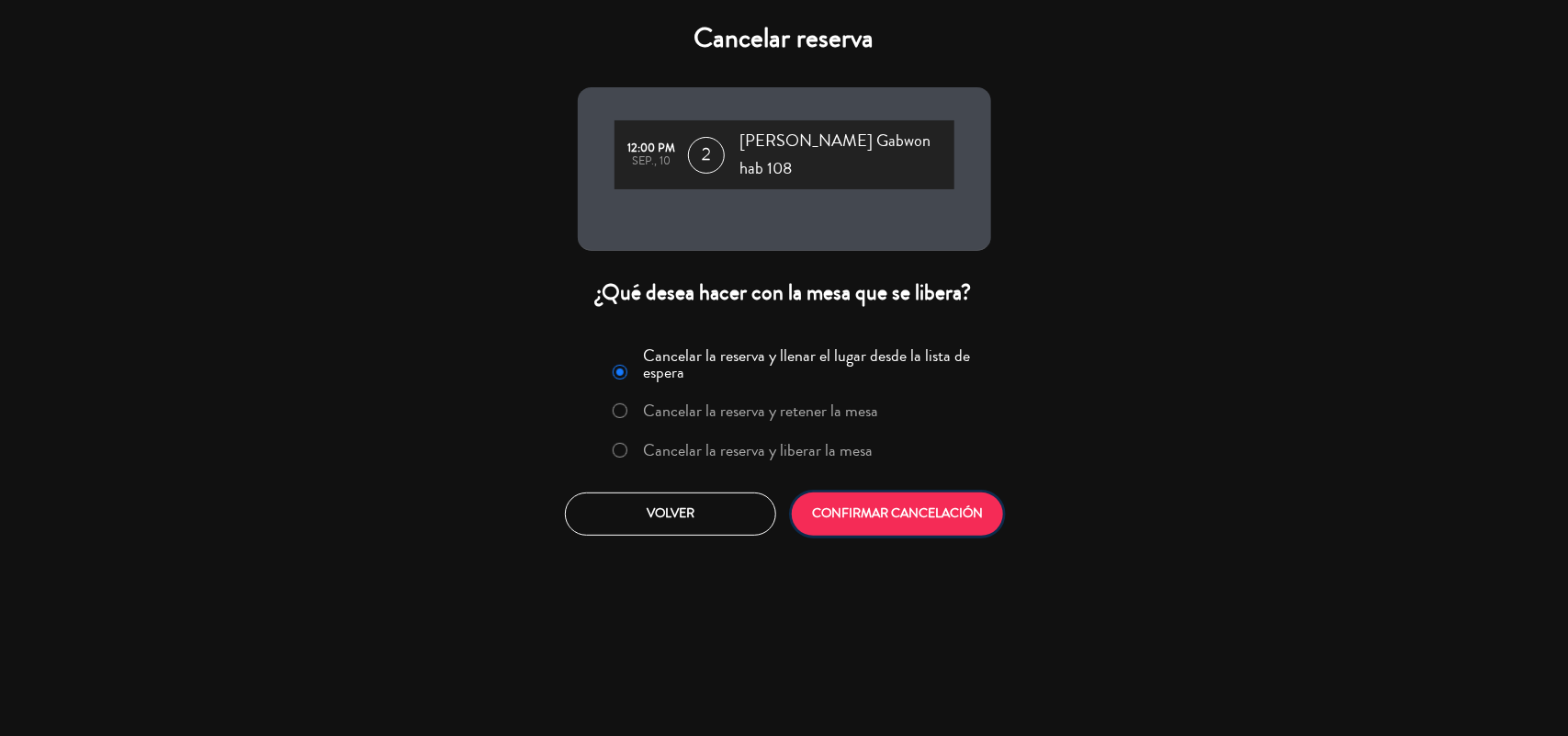
click at [887, 506] on button "CONFIRMAR CANCELACIÓN" at bounding box center [898, 514] width 211 height 43
